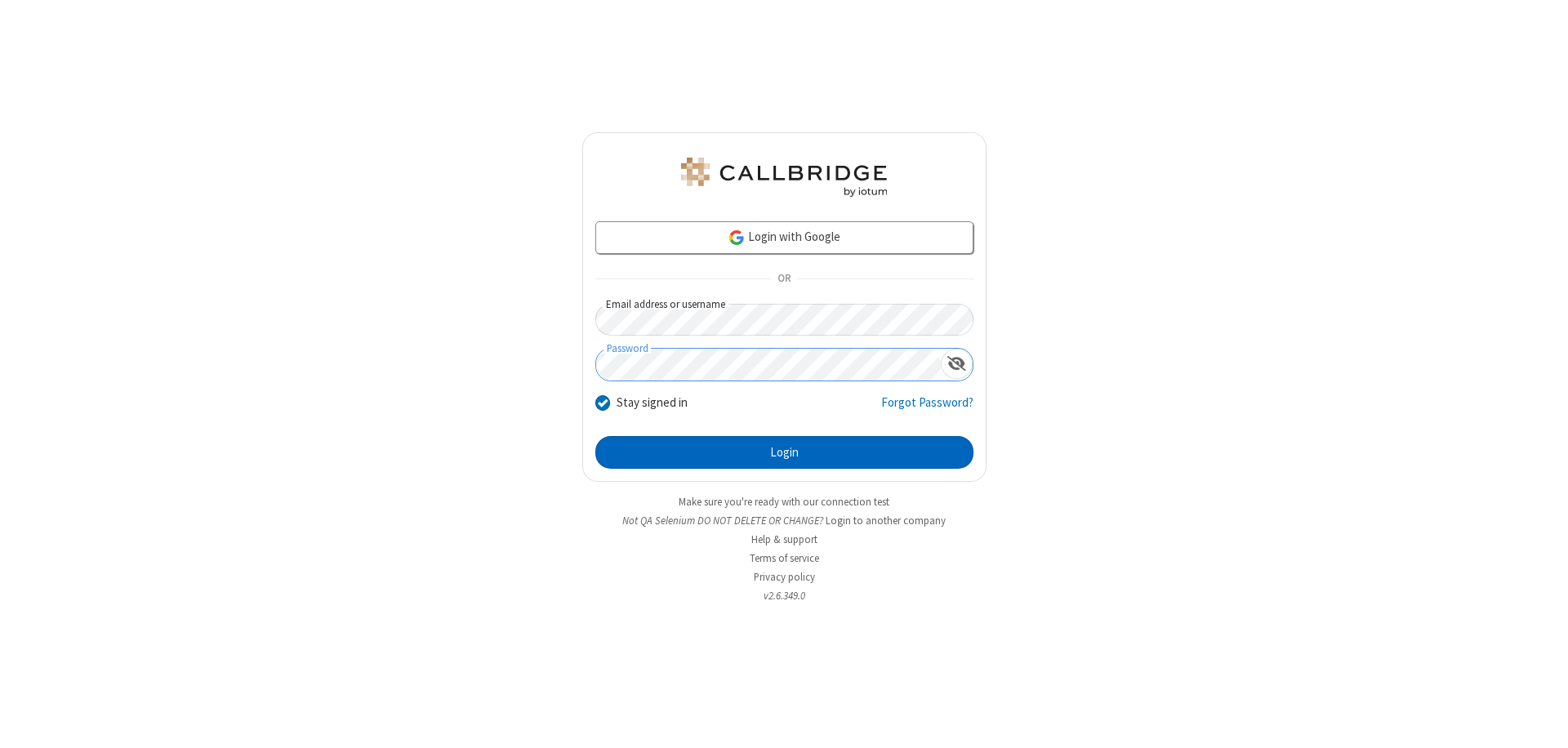
click at [784, 453] on button "Login" at bounding box center [784, 452] width 378 height 32
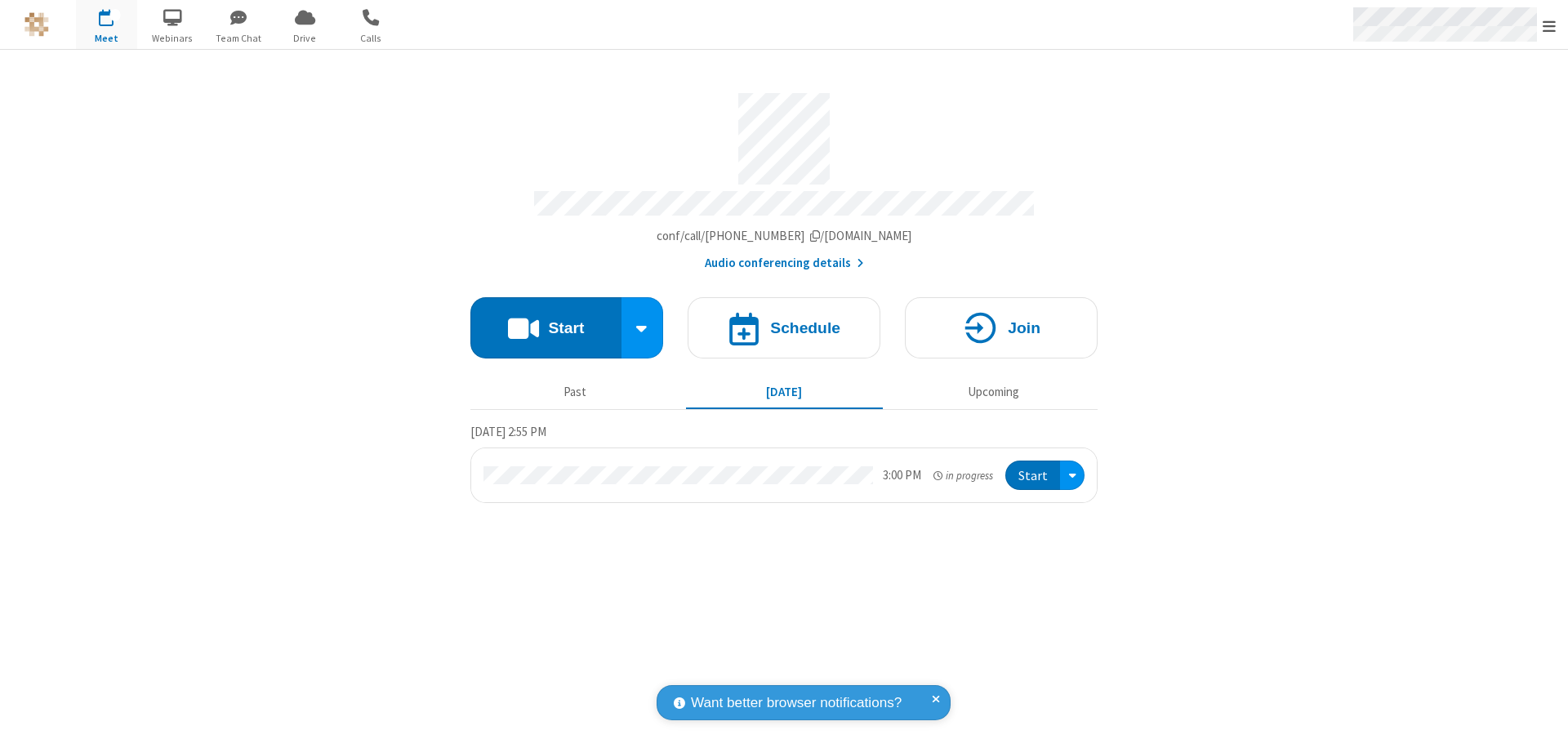
click at [1549, 25] on span "Open menu" at bounding box center [1548, 26] width 13 height 16
click at [305, 38] on span "Drive" at bounding box center [305, 39] width 61 height 14
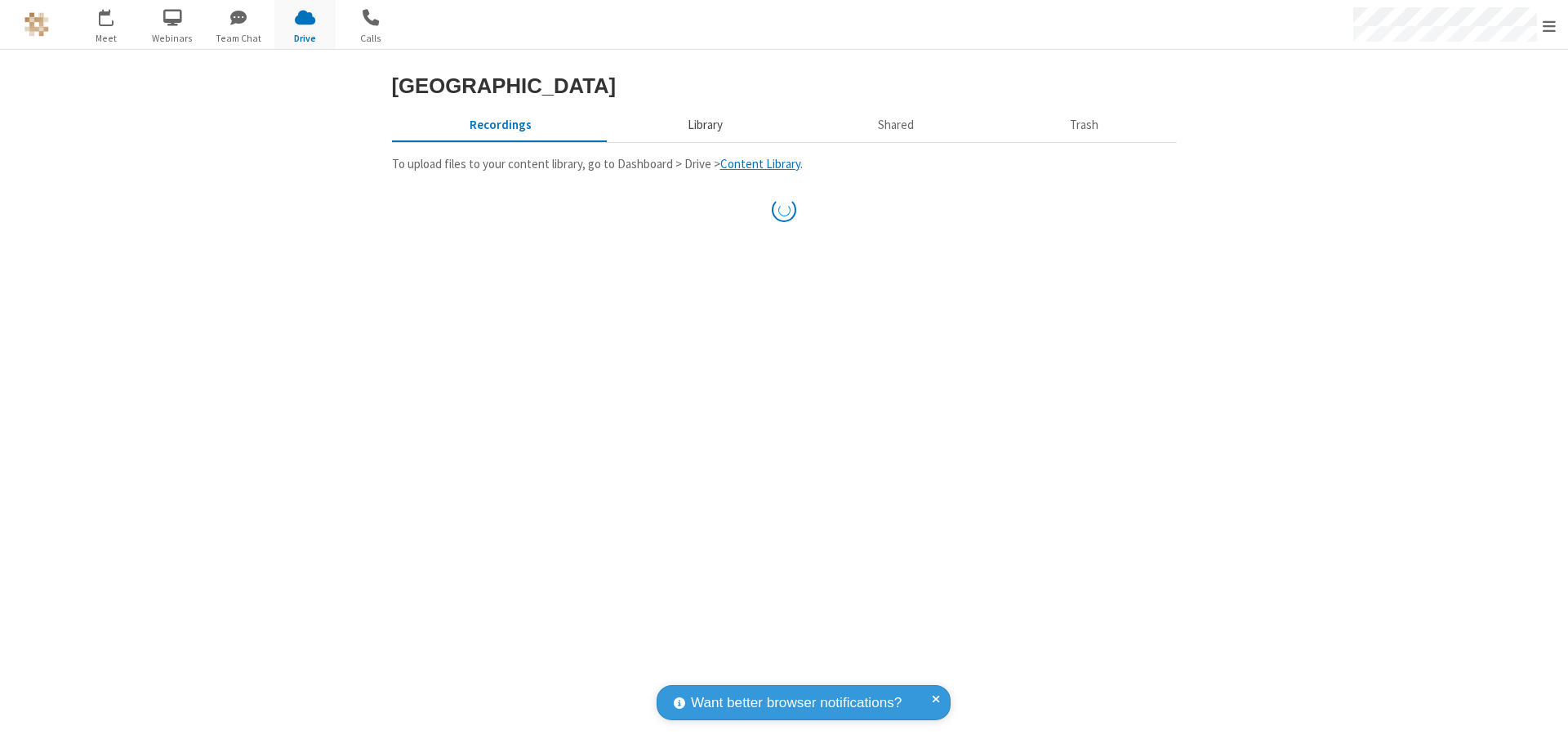
click at [702, 141] on button "Library" at bounding box center [704, 125] width 191 height 31
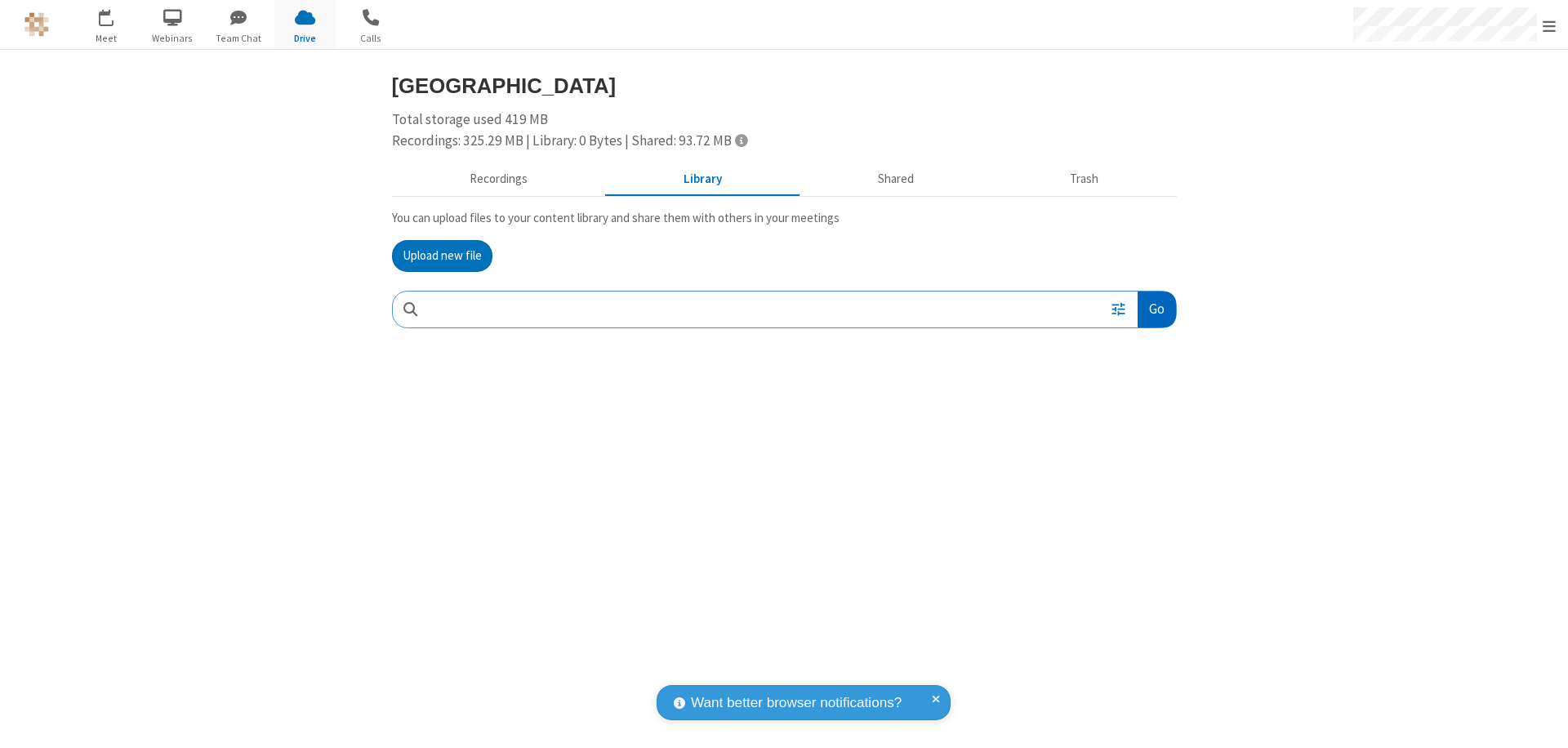
click at [1156, 309] on button "Go" at bounding box center [1157, 309] width 38 height 37
click at [442, 256] on button "Upload new file" at bounding box center [442, 257] width 100 height 32
